Goal: Task Accomplishment & Management: Manage account settings

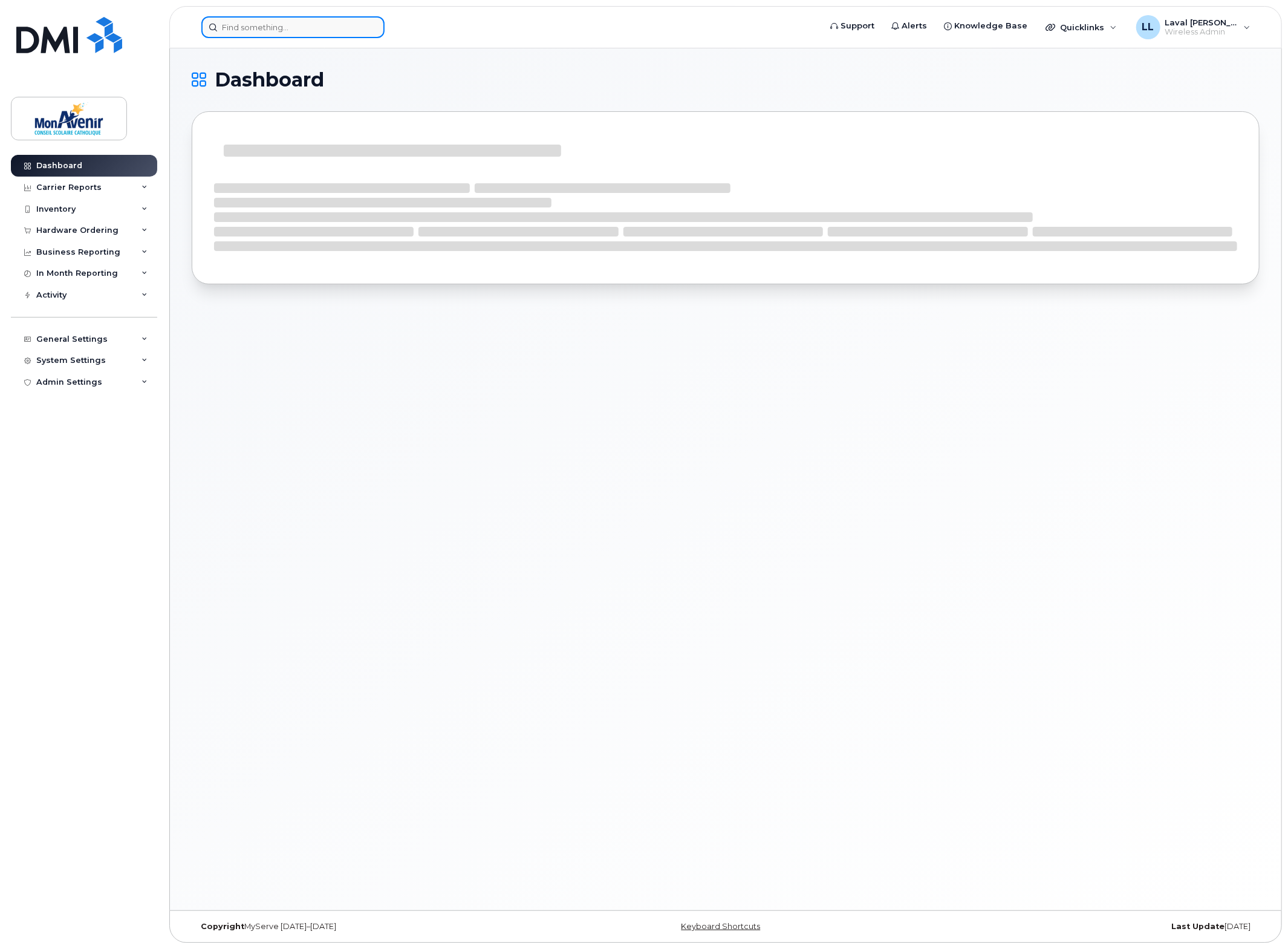
click at [334, 28] on input at bounding box center [293, 27] width 184 height 22
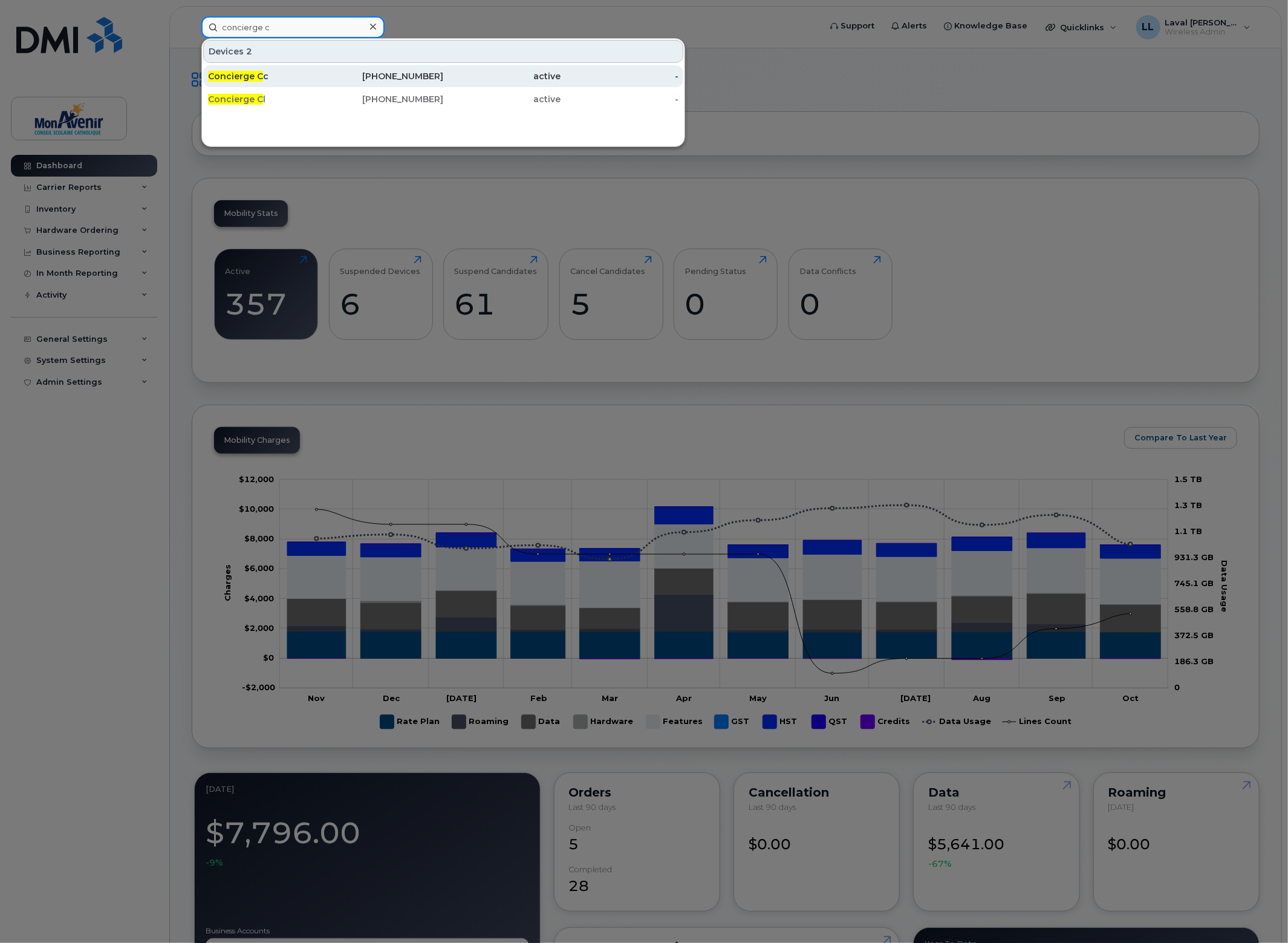
type input "concierge c"
click at [241, 79] on span "Concierge C" at bounding box center [235, 76] width 55 height 11
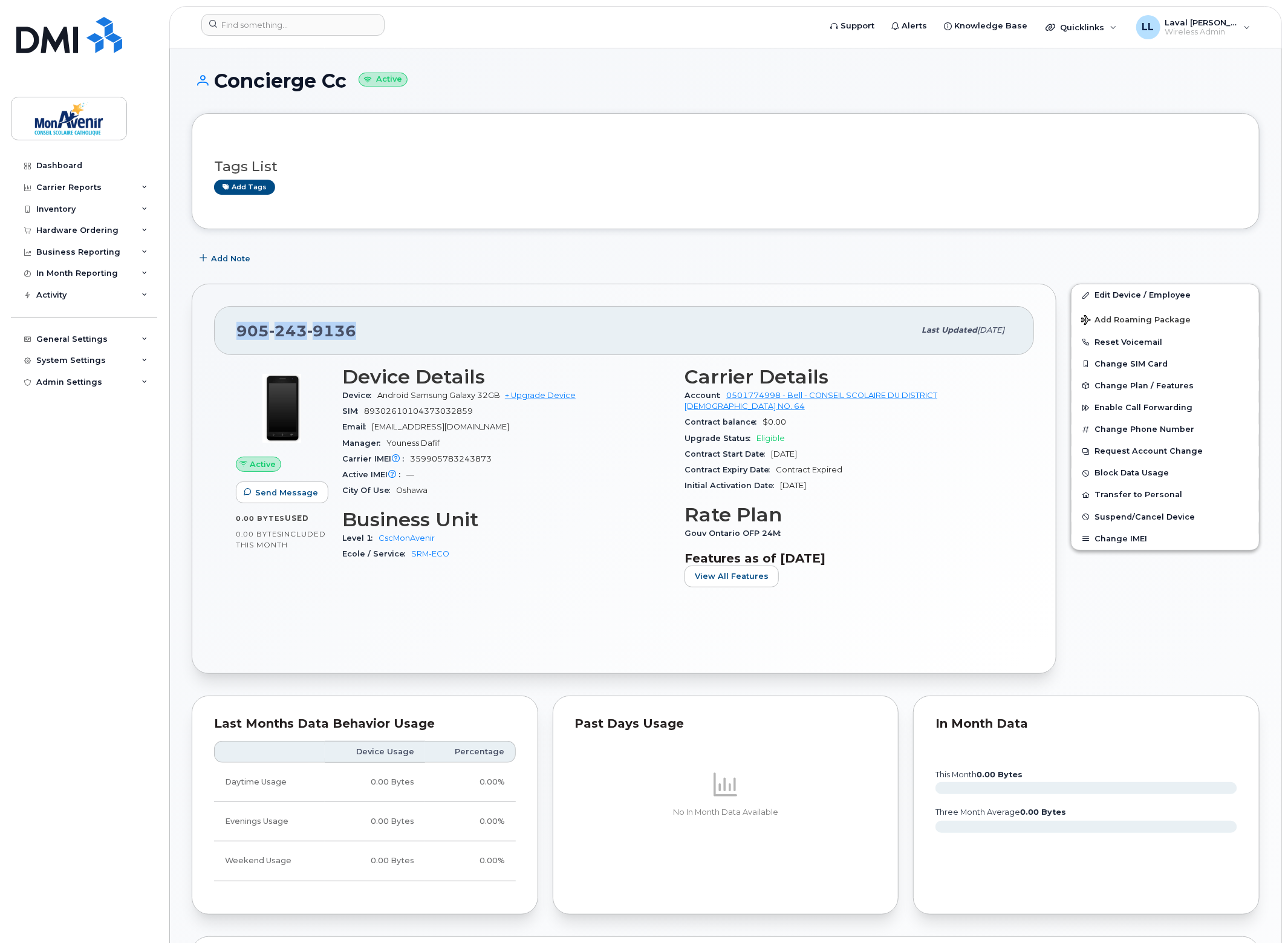
drag, startPoint x: 360, startPoint y: 324, endPoint x: 235, endPoint y: 327, distance: 125.0
click at [235, 327] on div "905 243 9136 Last updated Aug 27, 2025" at bounding box center [624, 330] width 820 height 48
copy span "905 243 9136"
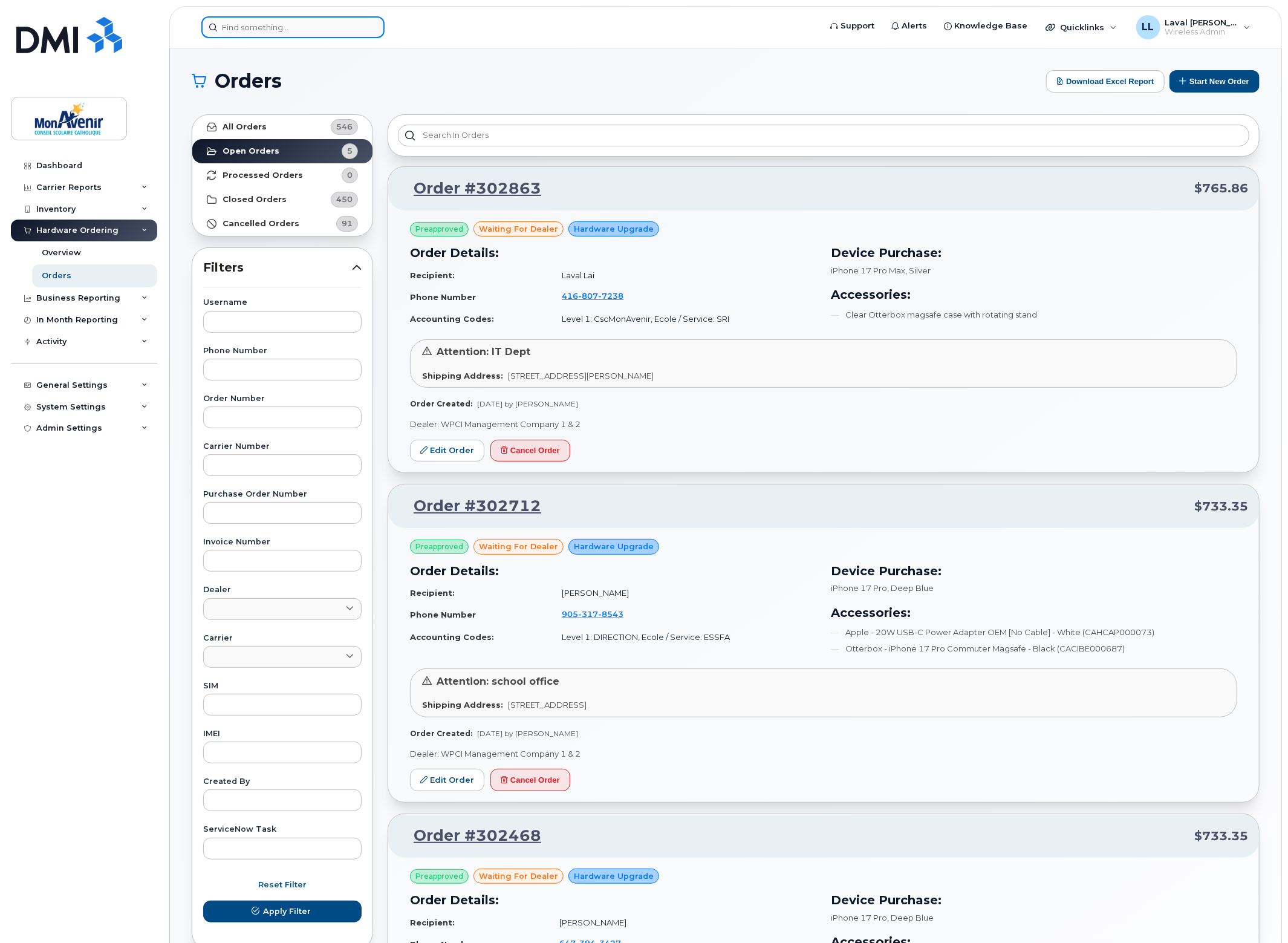
click at [241, 27] on input at bounding box center [293, 27] width 184 height 22
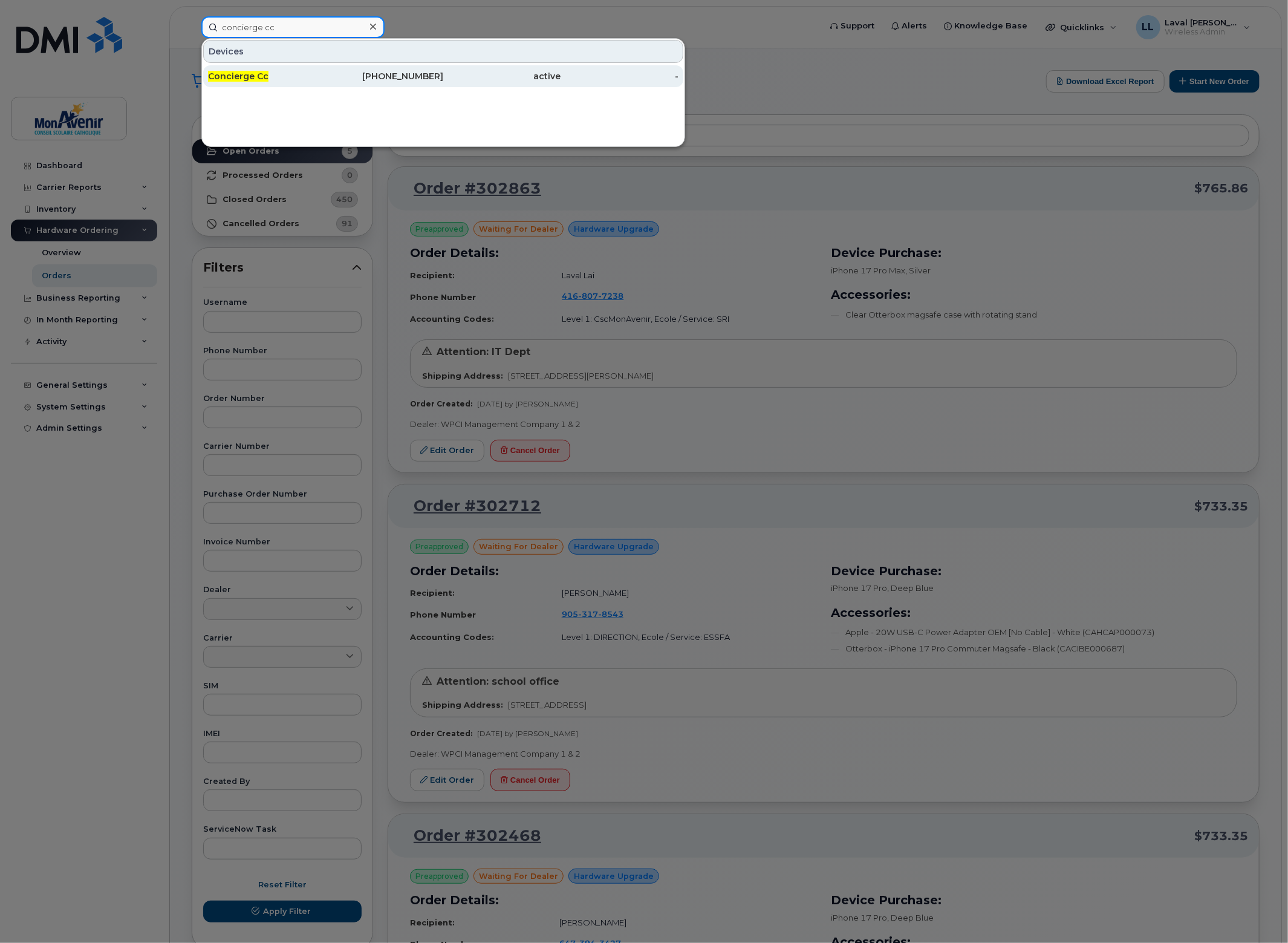
type input "concierge cc"
click at [237, 82] on div "Concierge Cc" at bounding box center [267, 76] width 118 height 22
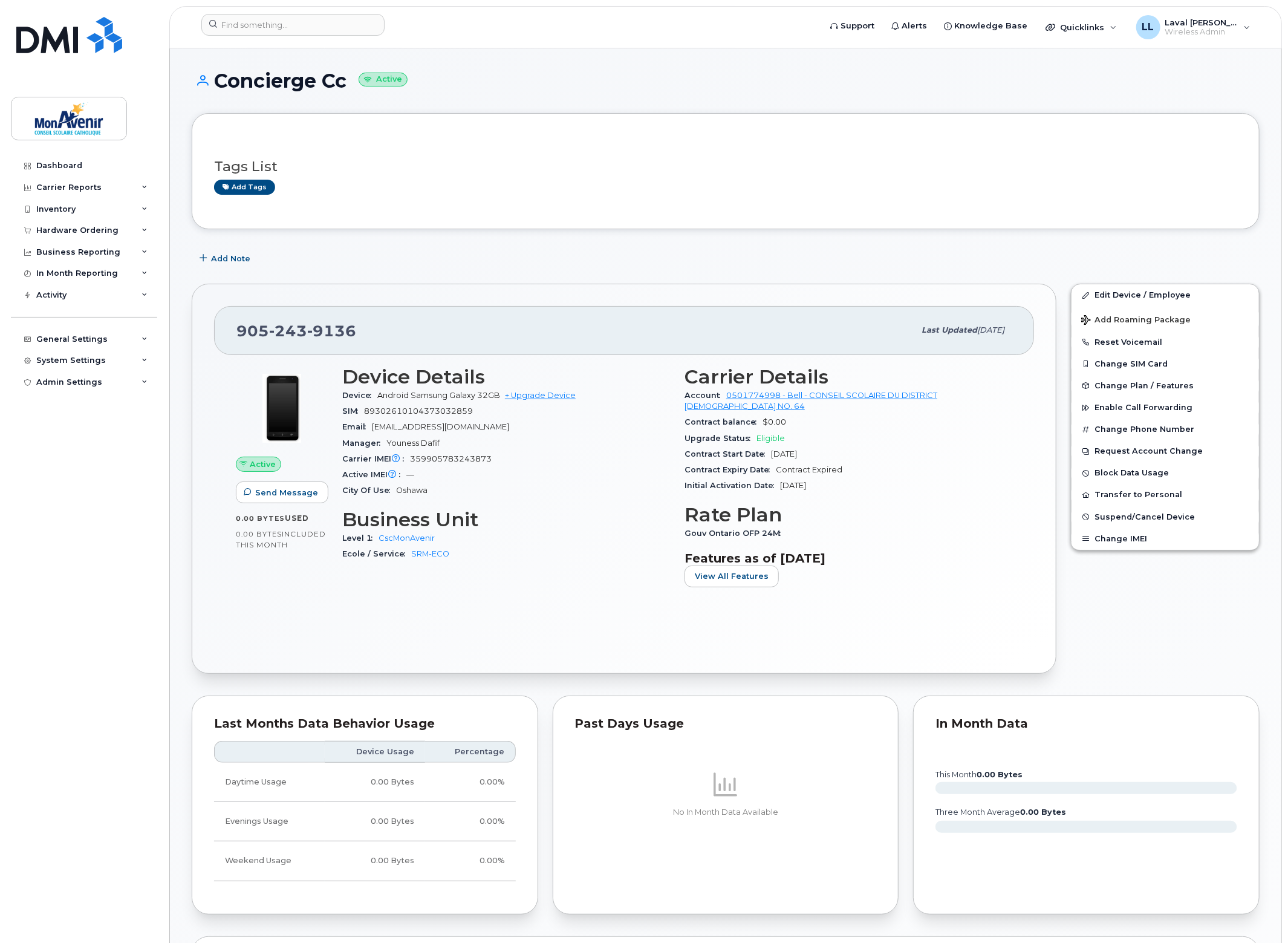
drag, startPoint x: 347, startPoint y: 83, endPoint x: 221, endPoint y: 80, distance: 126.0
click at [221, 80] on h1 "Concierge Cc Active" at bounding box center [726, 81] width 1068 height 21
copy h1 "Concierge Cc"
drag, startPoint x: 499, startPoint y: 459, endPoint x: 396, endPoint y: 462, distance: 103.0
click at [396, 462] on div "Carrier IMEI Carrier IMEI is reported during the last billing cycle or change o…" at bounding box center [506, 459] width 328 height 16
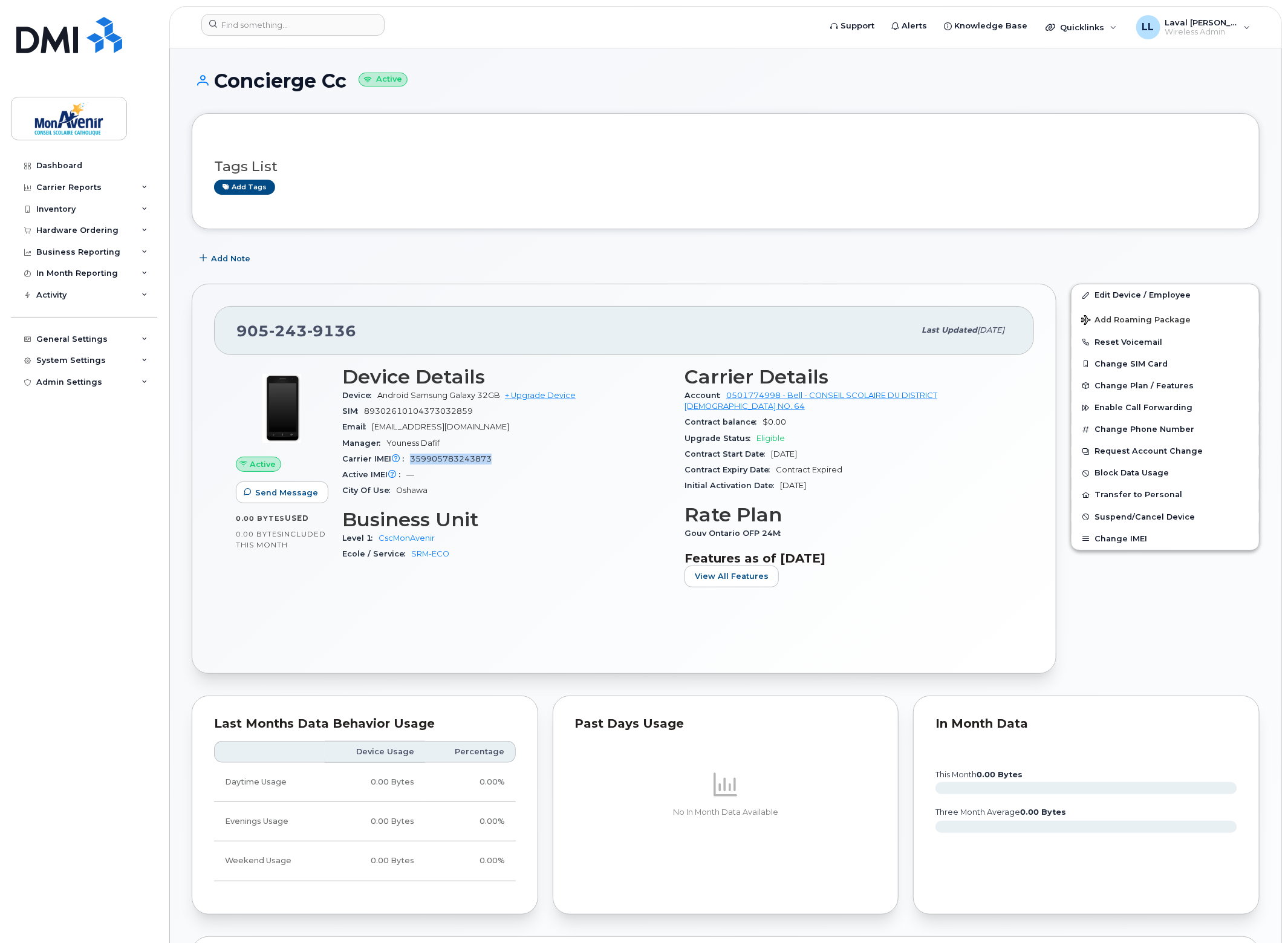
copy div "Carrier IMEI is reported during the last billing cycle or change of service 359…"
click at [72, 208] on div "Inventory" at bounding box center [56, 209] width 39 height 10
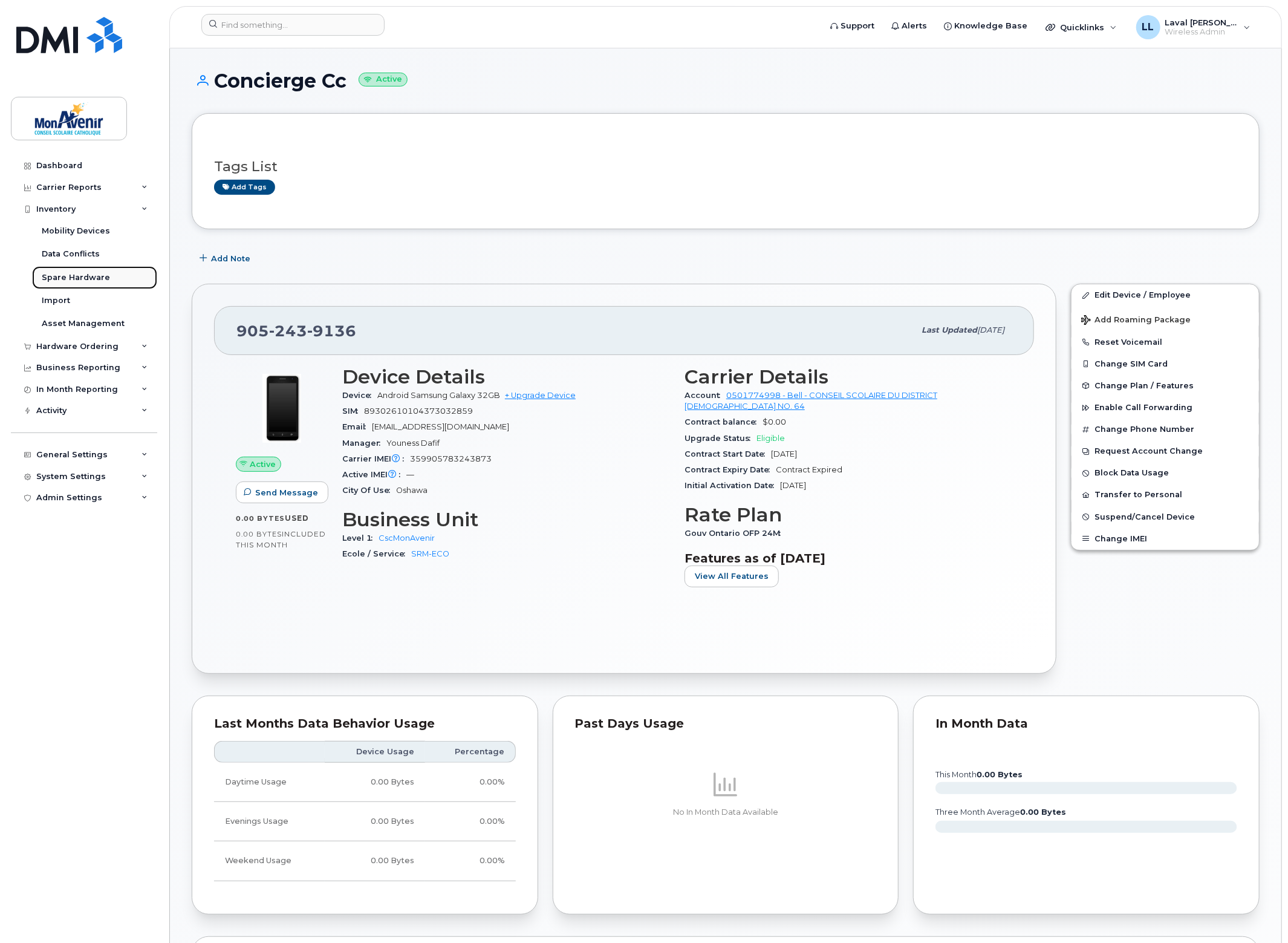
drag, startPoint x: 65, startPoint y: 273, endPoint x: 100, endPoint y: 280, distance: 35.7
click at [66, 272] on div "Spare Hardware" at bounding box center [76, 277] width 68 height 11
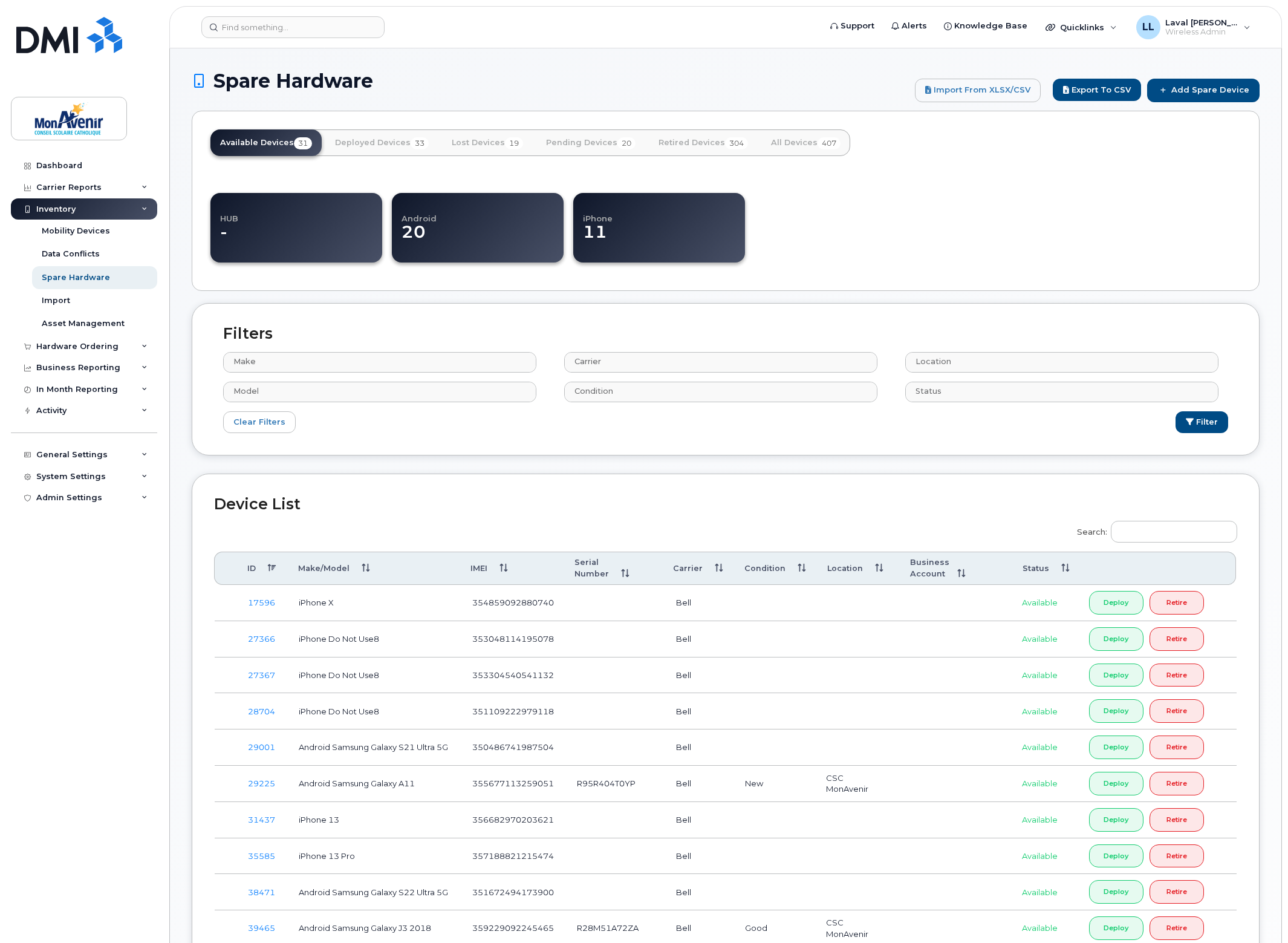
select select
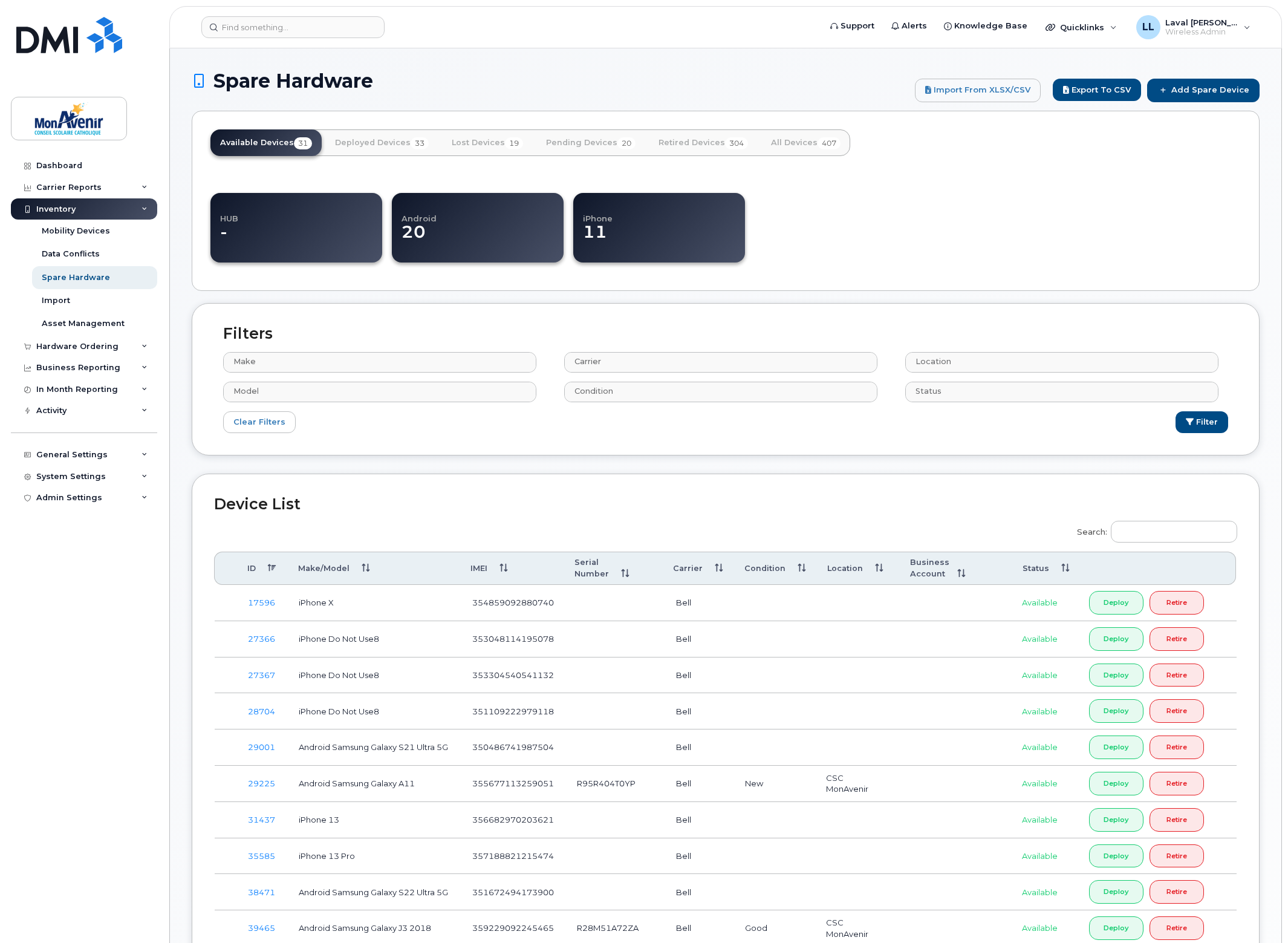
select select
click at [808, 145] on link "All Devices 407" at bounding box center [806, 142] width 89 height 26
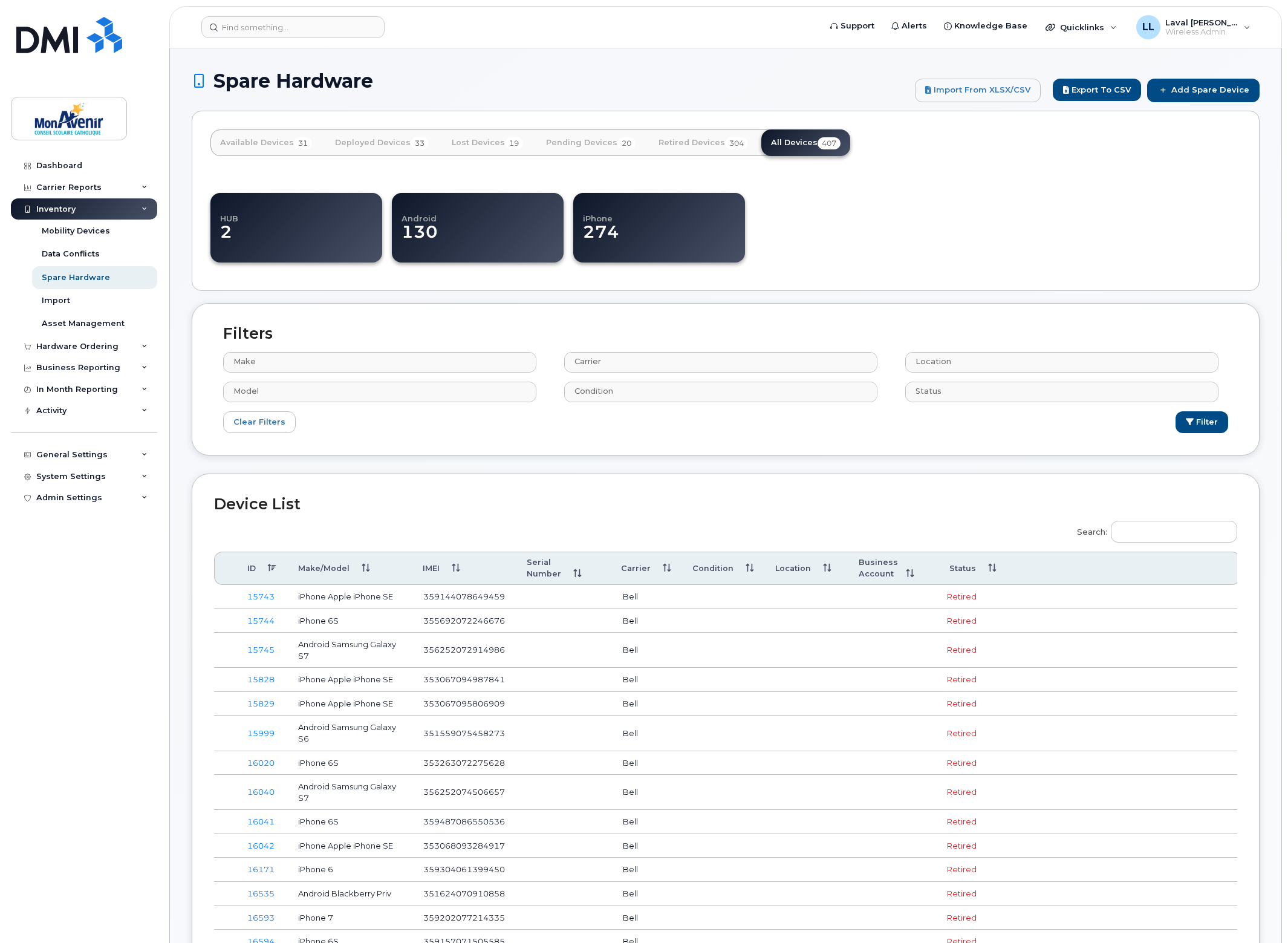
select select
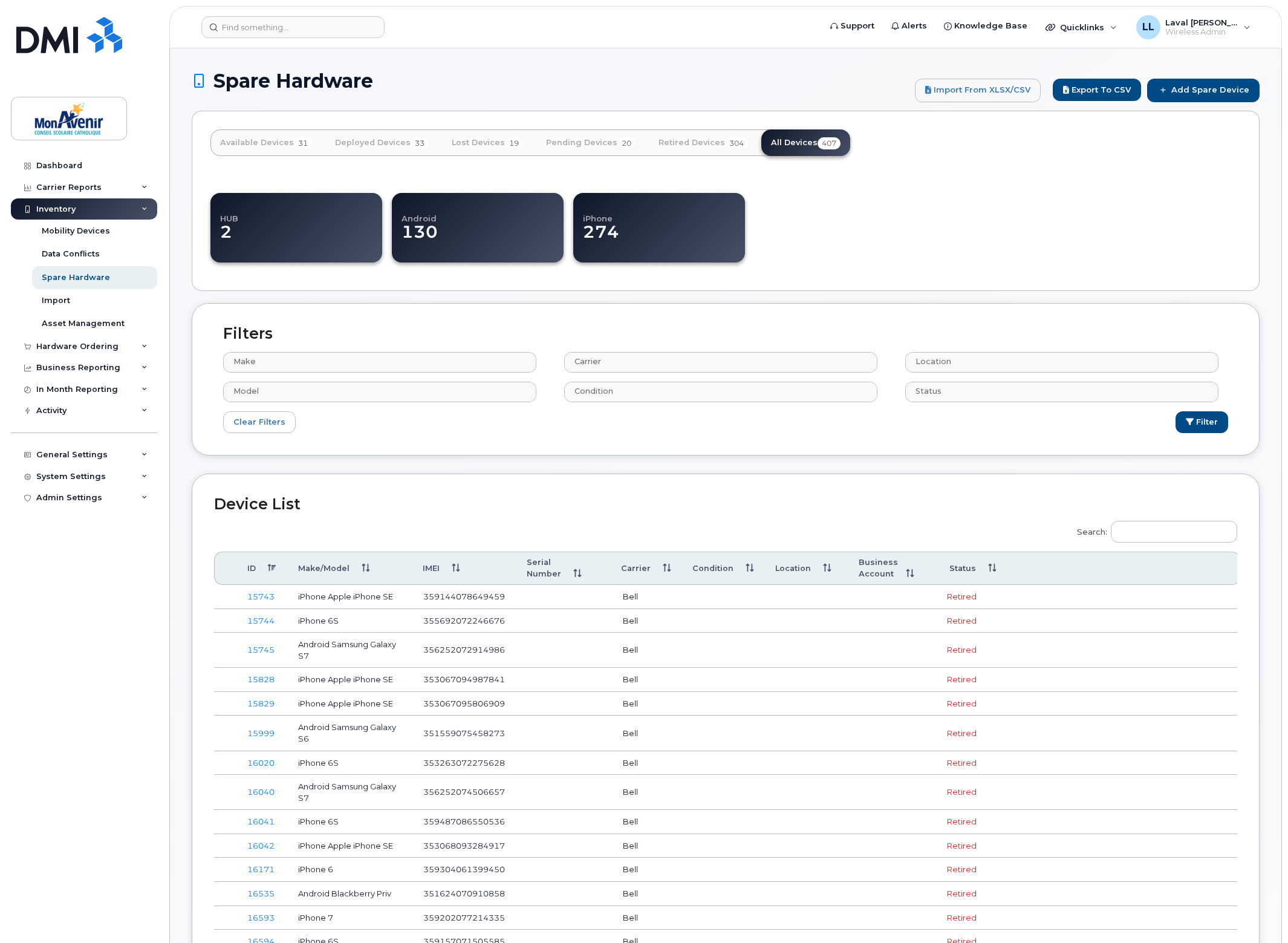
select select
click at [1138, 533] on input "Search:" at bounding box center [1174, 531] width 126 height 22
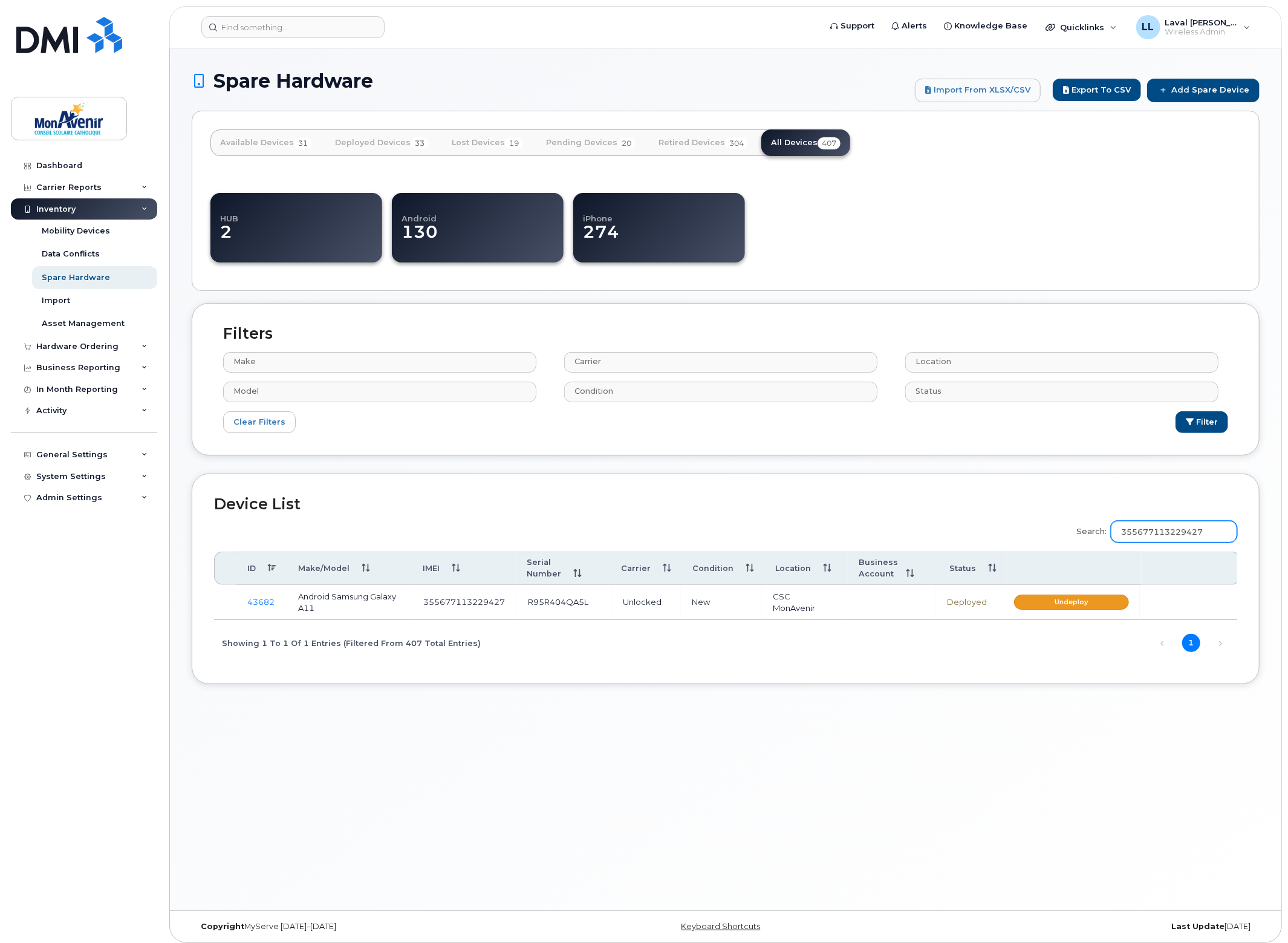
type input "355677113229427"
click at [1083, 601] on link "Undeploy" at bounding box center [1072, 602] width 115 height 15
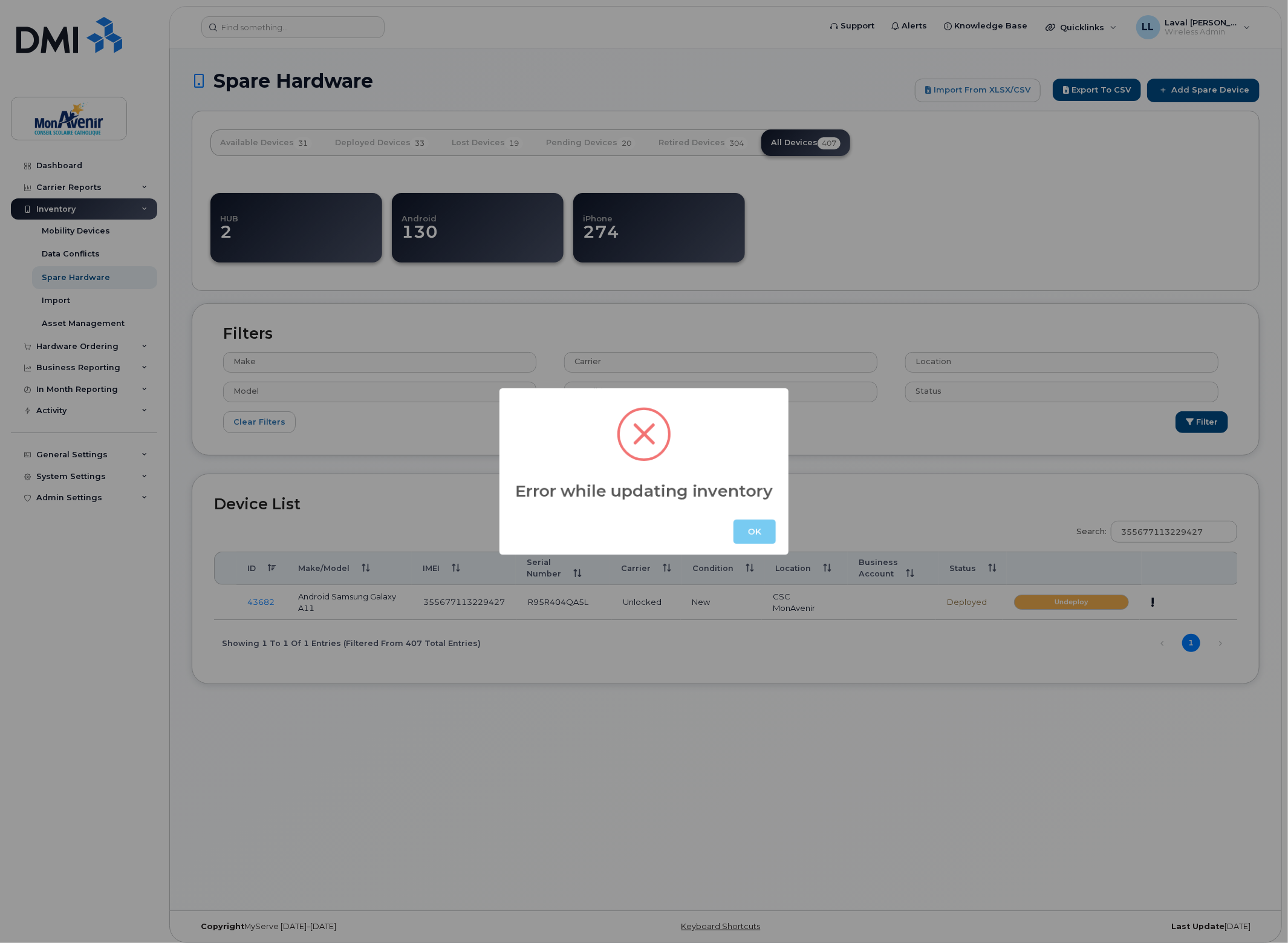
click at [768, 540] on button "OK" at bounding box center [755, 532] width 42 height 24
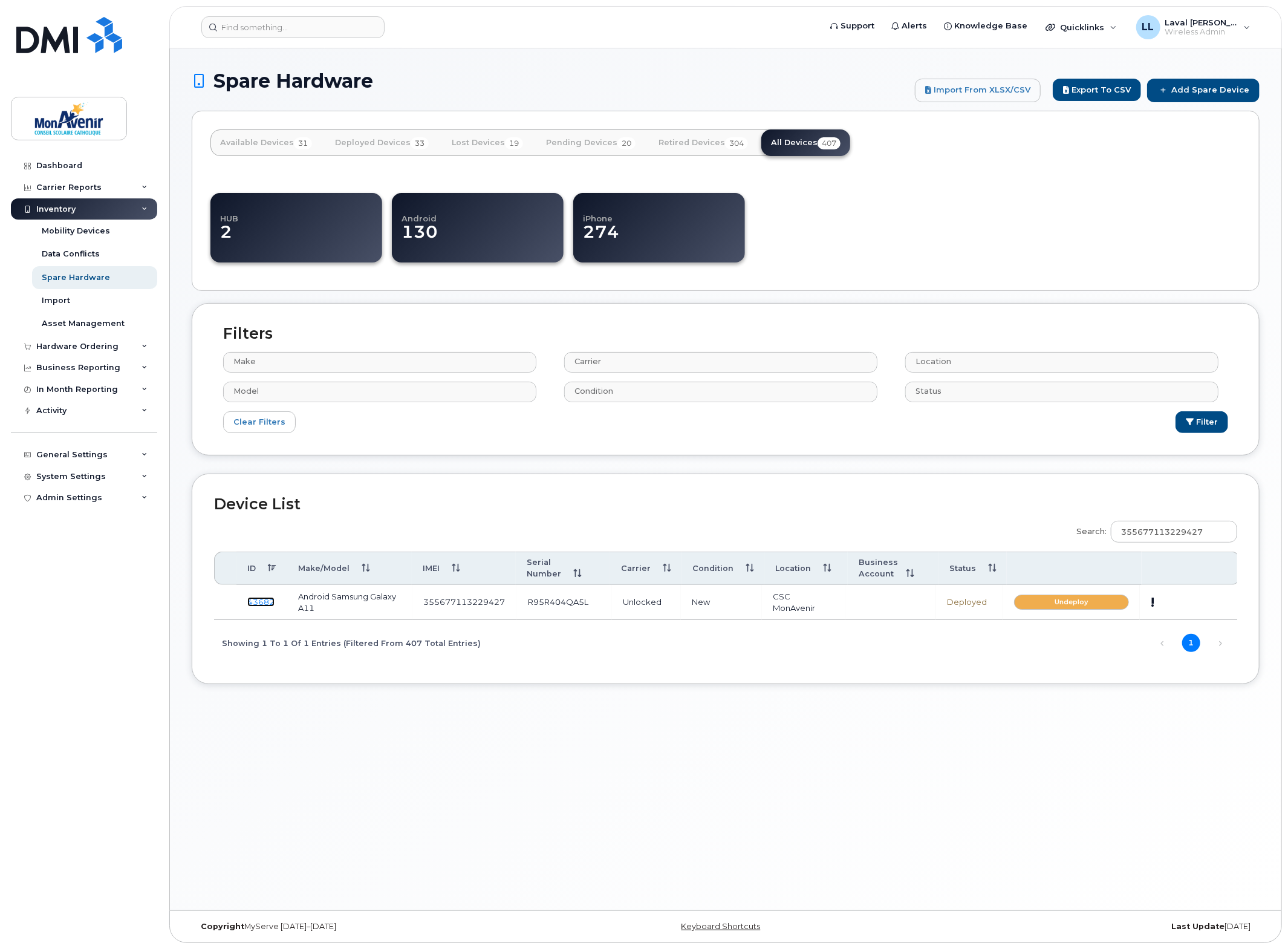
click at [264, 597] on link "43682" at bounding box center [261, 601] width 27 height 10
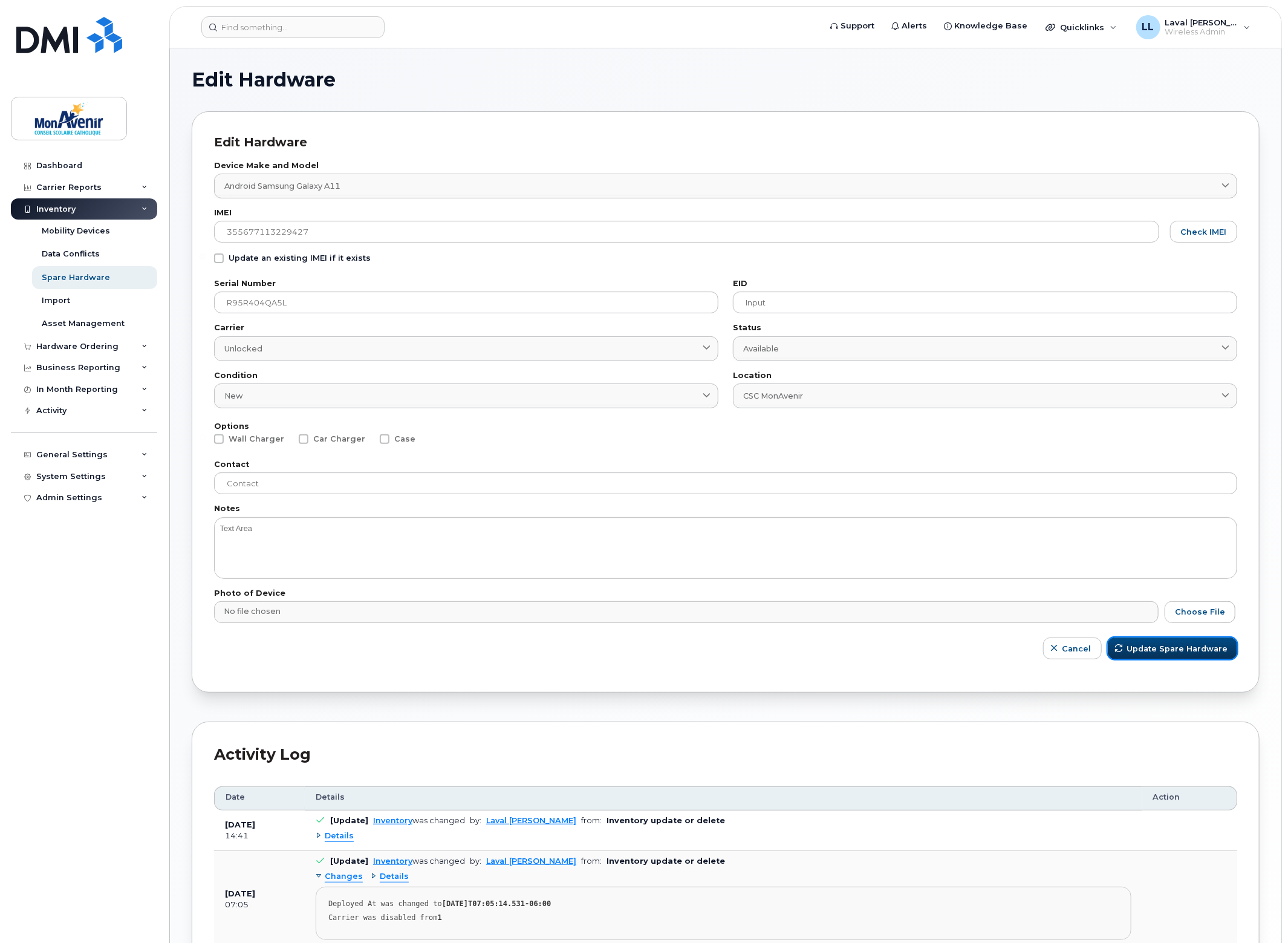
click at [1163, 653] on span "Update Spare Hardware" at bounding box center [1177, 648] width 101 height 11
click at [90, 276] on div "Spare Hardware" at bounding box center [76, 277] width 68 height 11
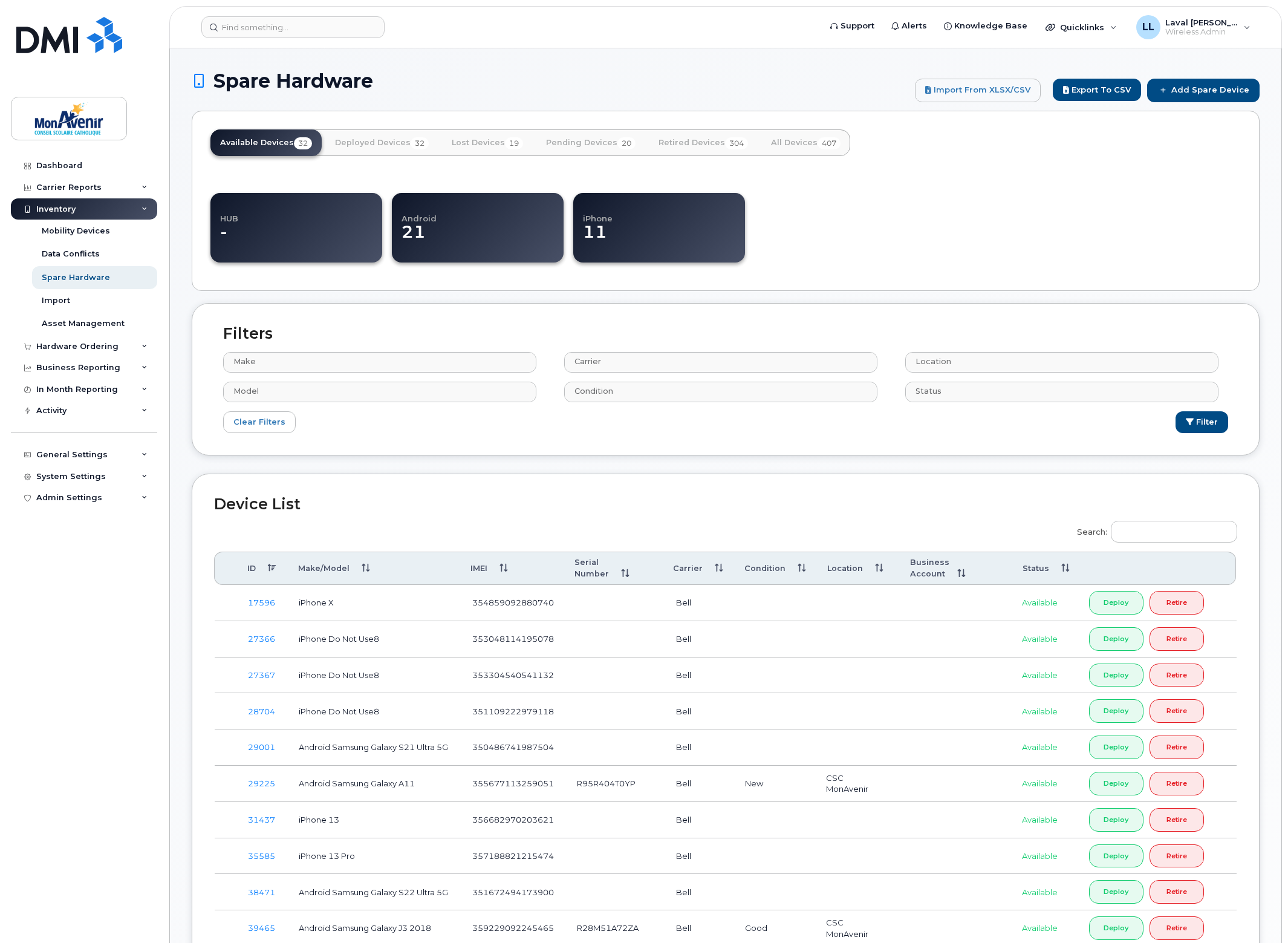
select select
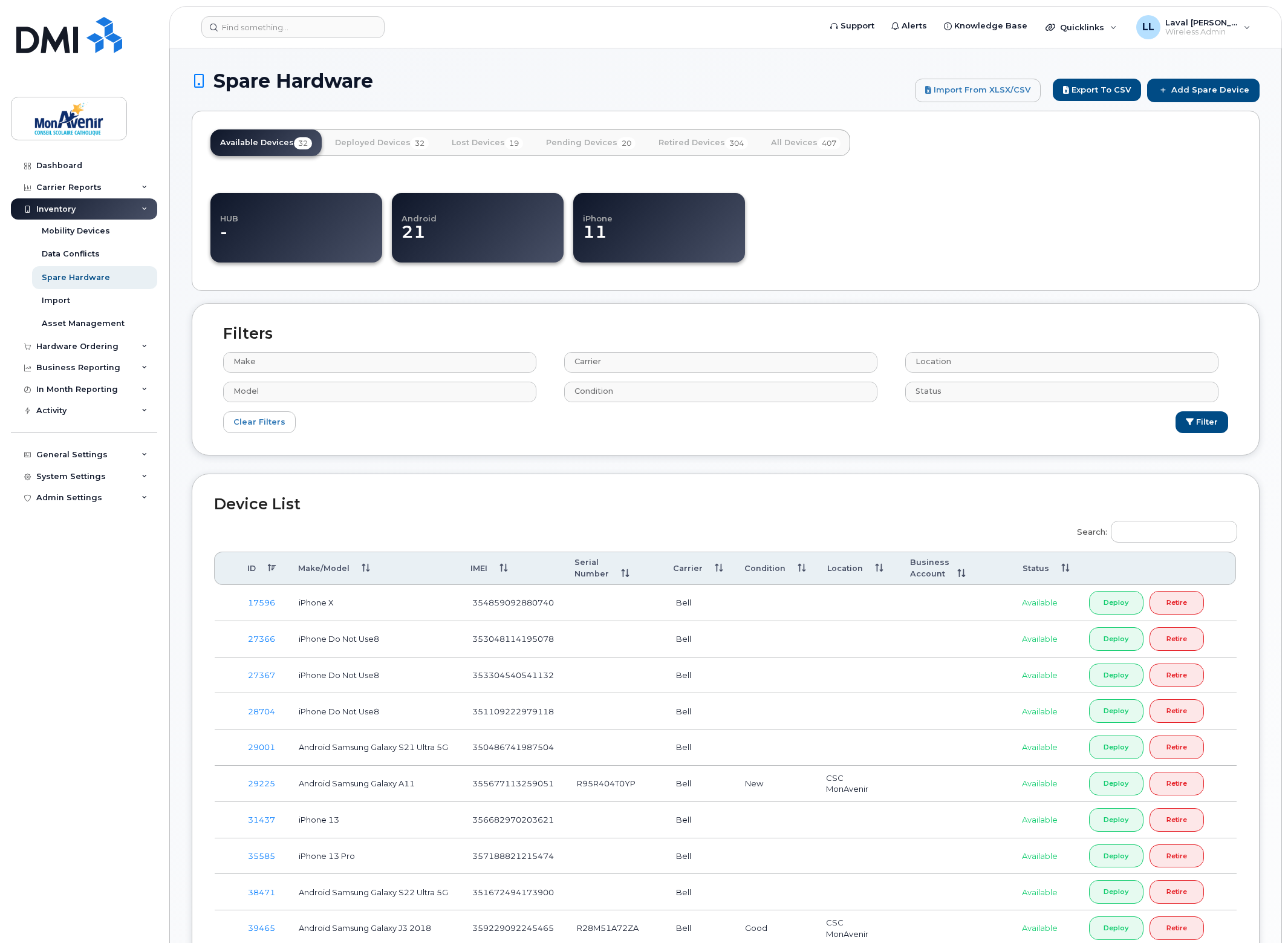
select select
click at [1146, 534] on input "Search:" at bounding box center [1174, 531] width 126 height 22
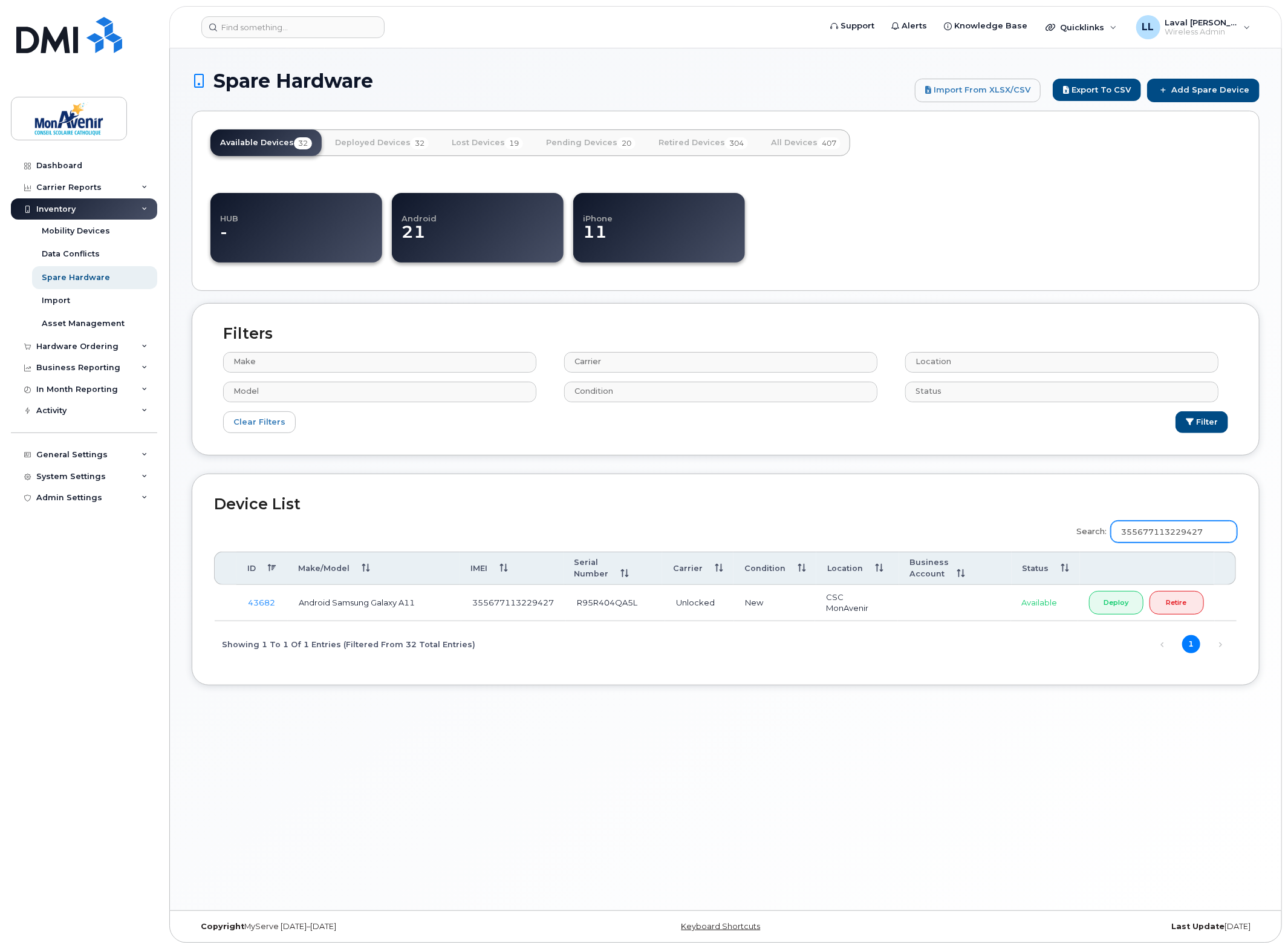
type input "355677113229427"
click at [57, 169] on div "Dashboard" at bounding box center [59, 165] width 46 height 10
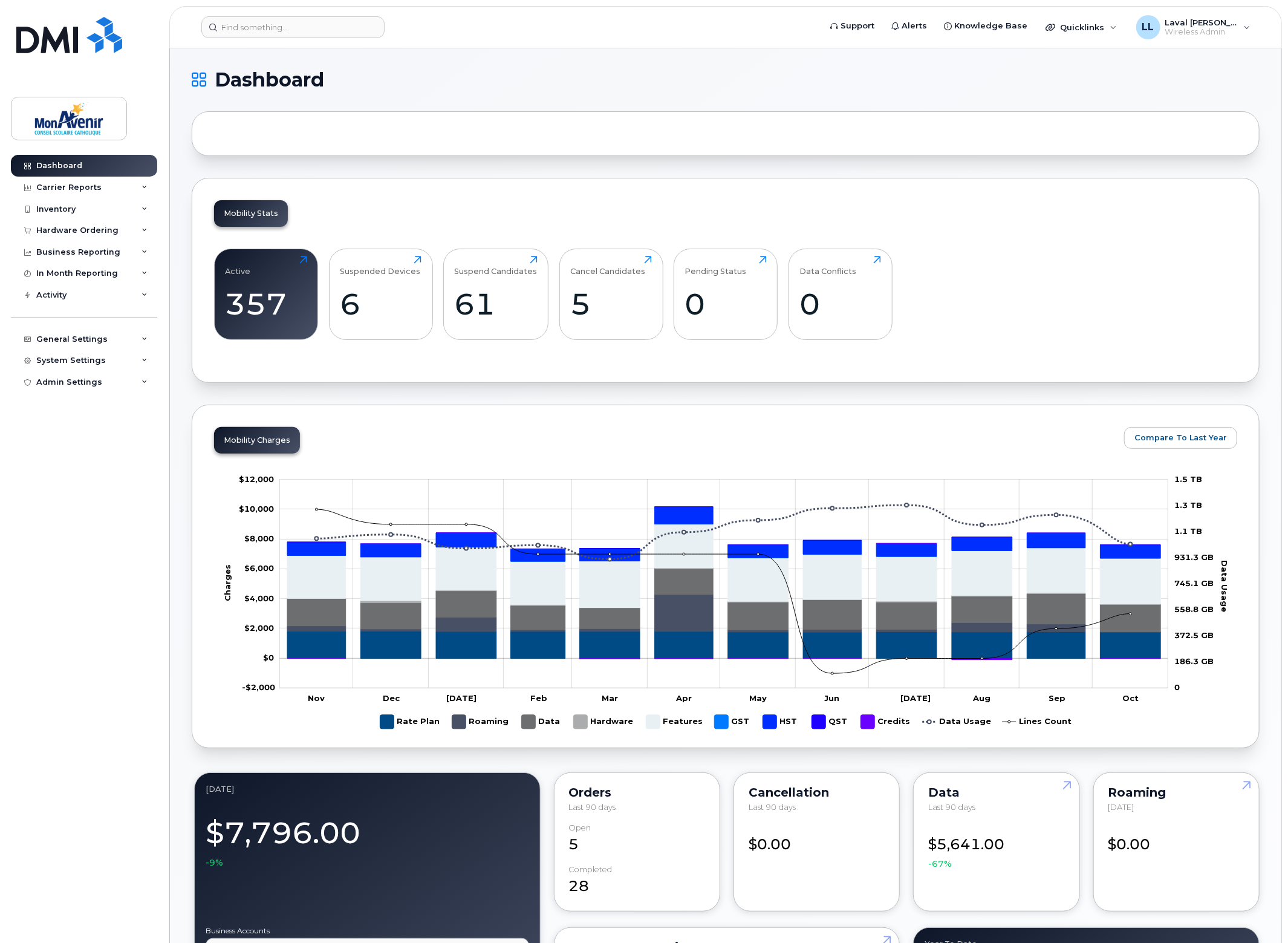
click at [866, 71] on h1 "Dashboard" at bounding box center [723, 80] width 1062 height 20
